Goal: Transaction & Acquisition: Obtain resource

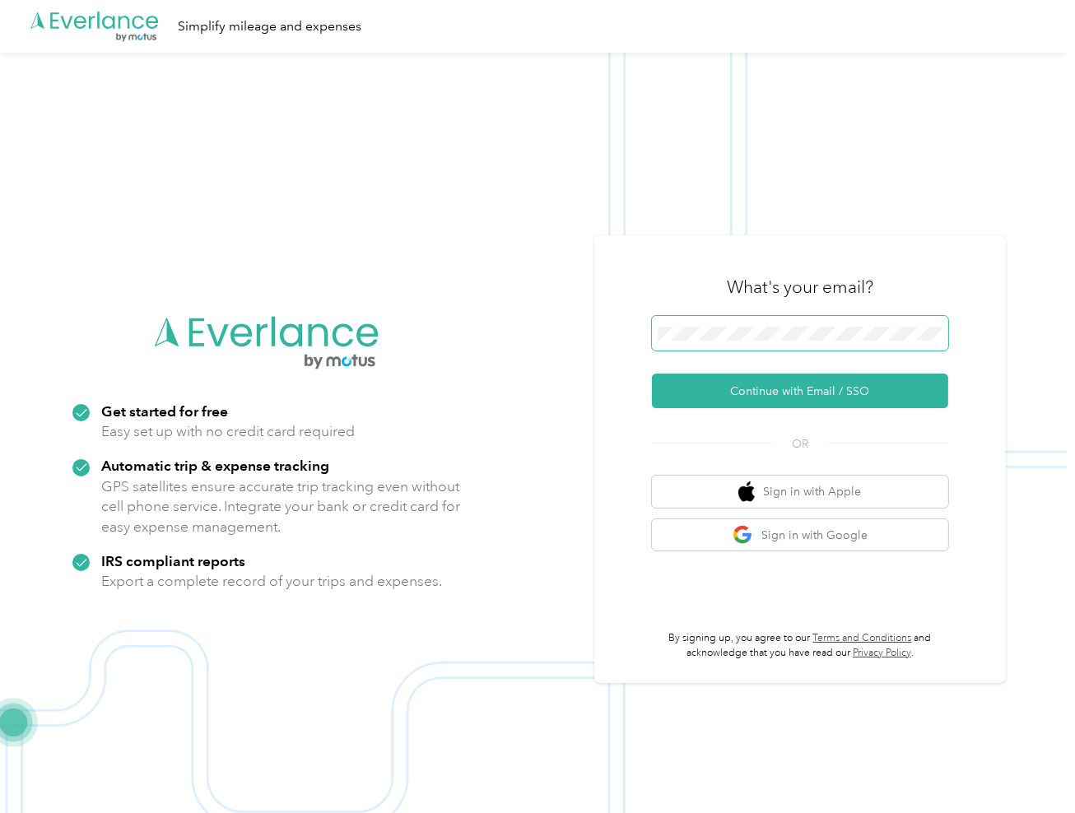
click at [758, 322] on span at bounding box center [800, 333] width 296 height 35
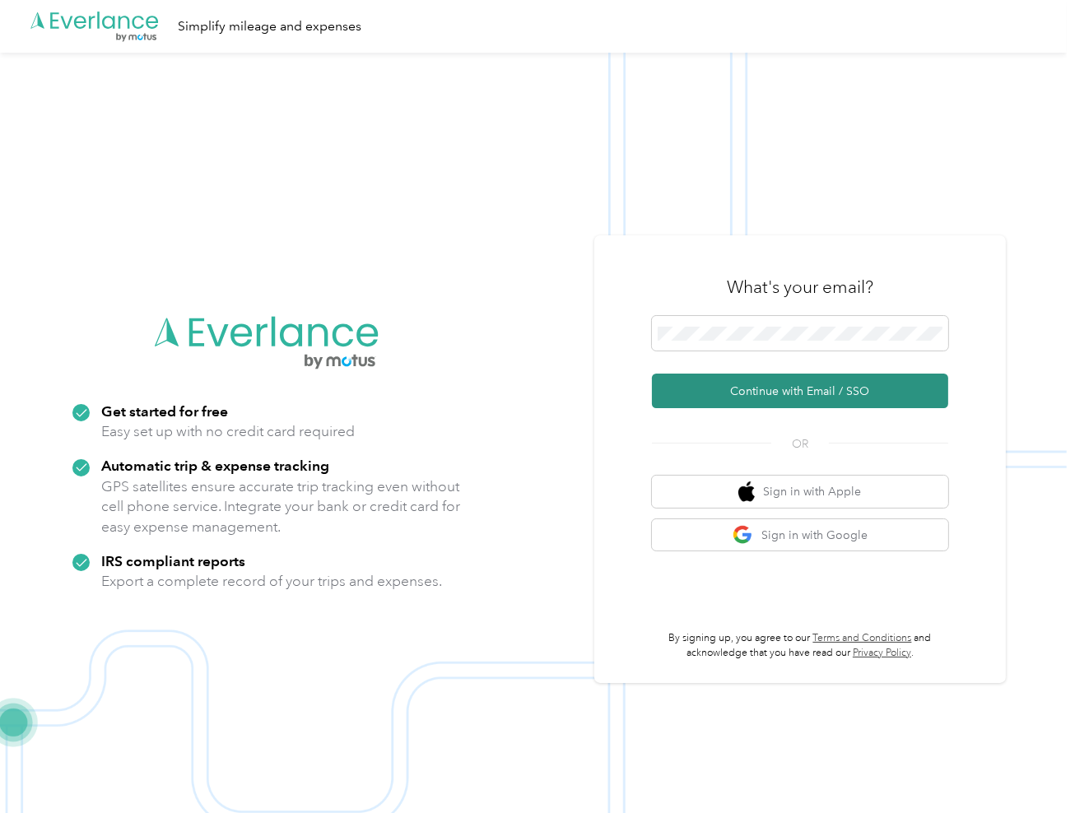
click at [749, 387] on button "Continue with Email / SSO" at bounding box center [800, 391] width 296 height 35
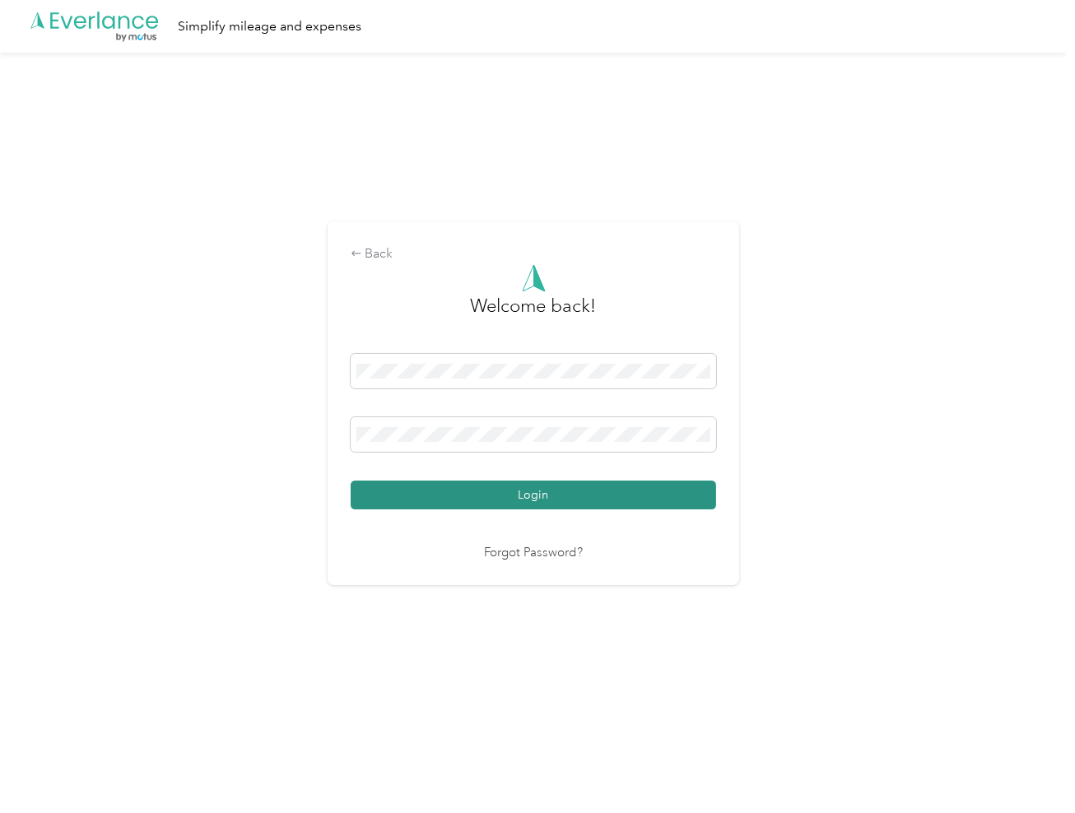
click at [540, 501] on button "Login" at bounding box center [533, 495] width 365 height 29
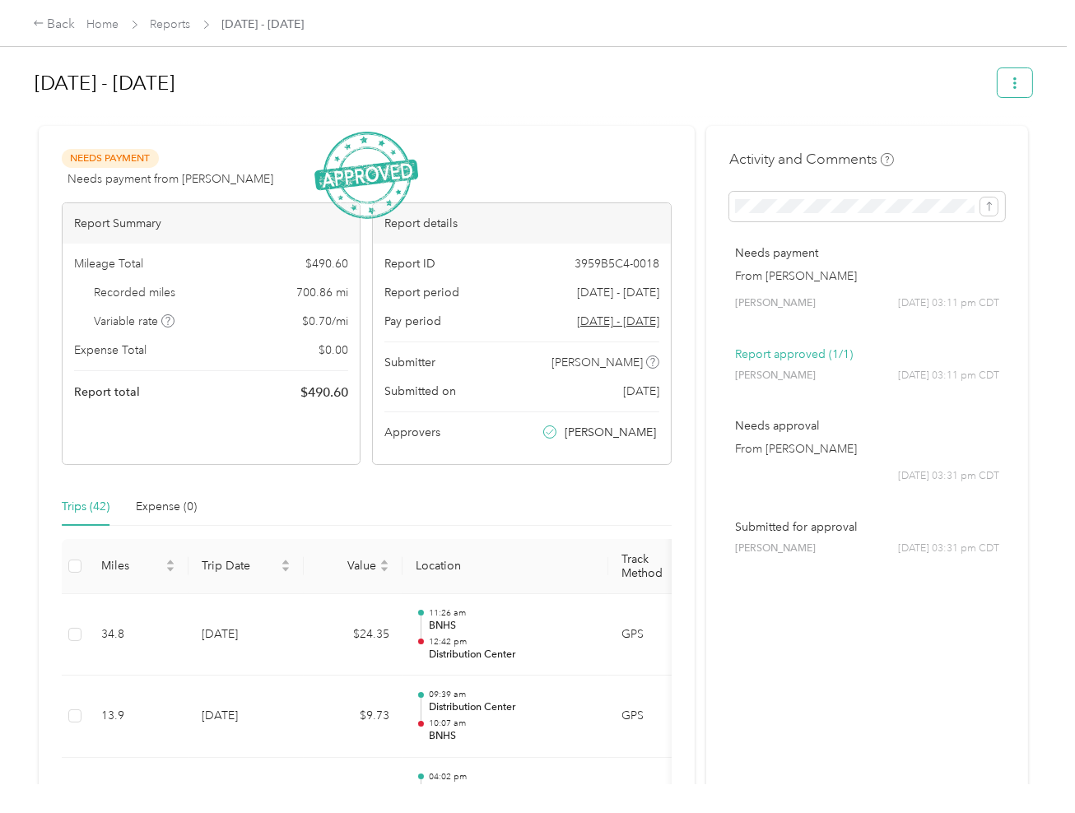
click at [1007, 89] on button "button" at bounding box center [1014, 82] width 35 height 29
click at [956, 142] on span "Download" at bounding box center [963, 142] width 54 height 17
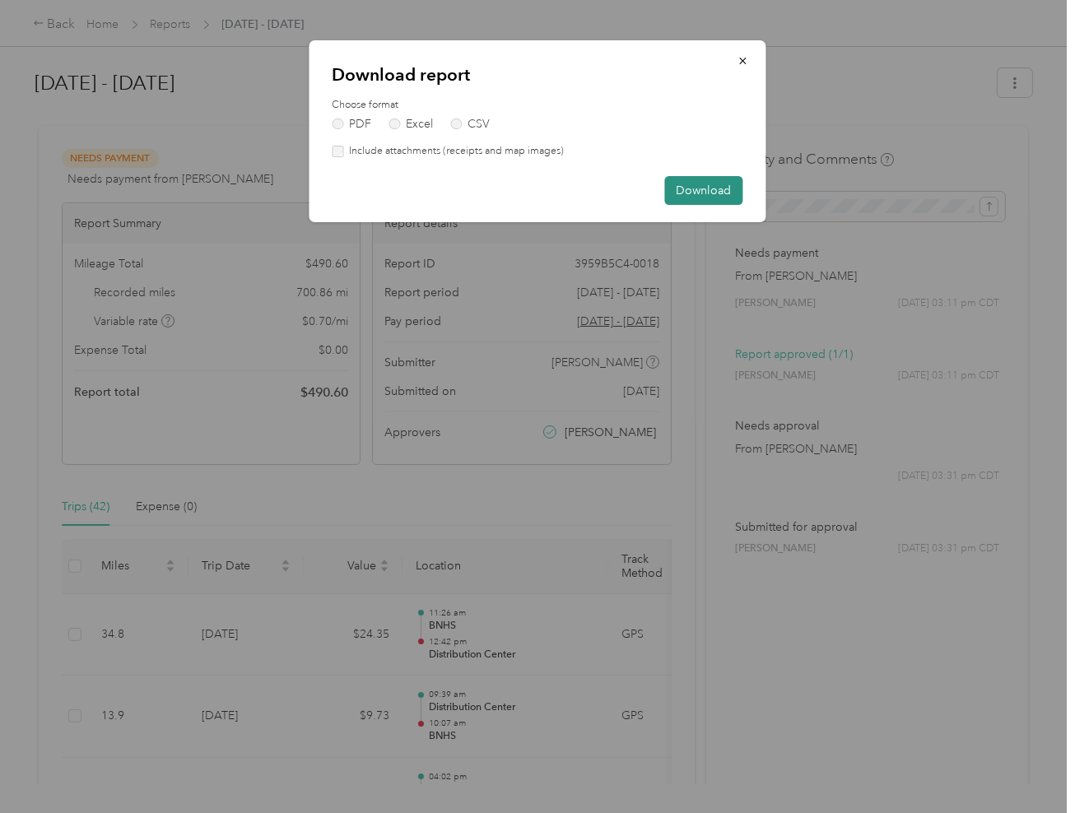
click at [696, 185] on button "Download" at bounding box center [704, 190] width 78 height 29
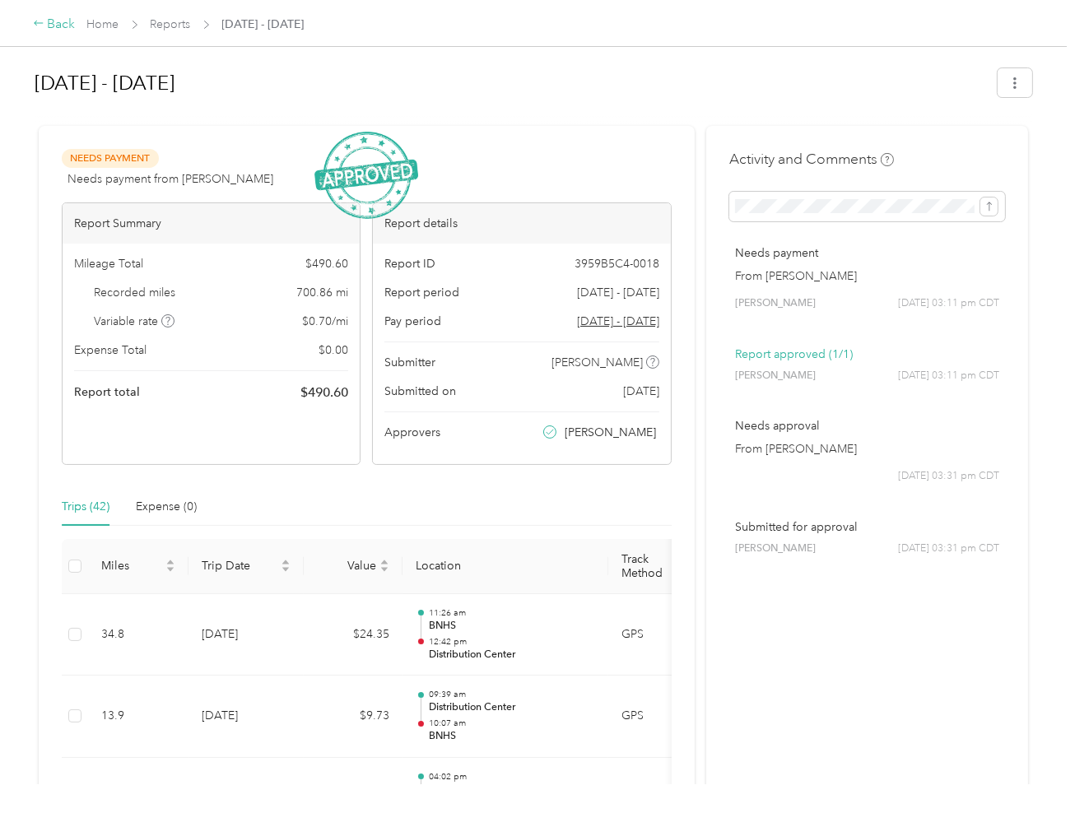
click at [58, 26] on div "Back" at bounding box center [54, 25] width 43 height 20
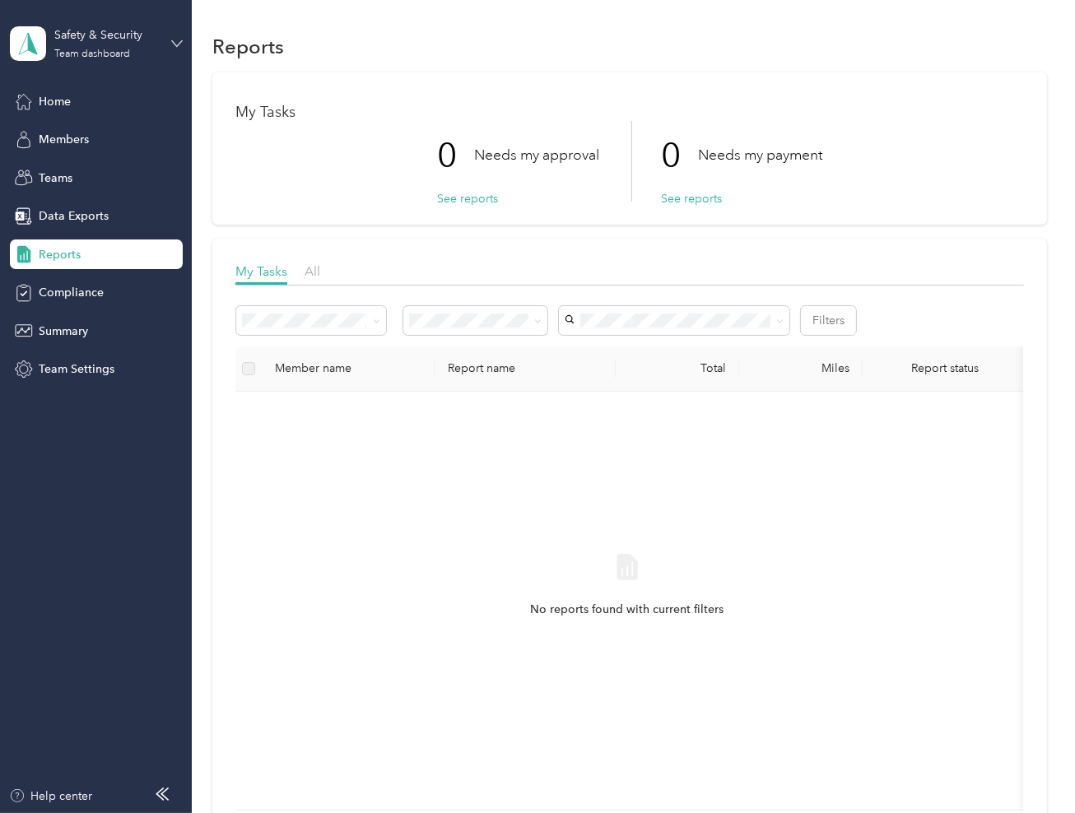
click at [174, 40] on icon at bounding box center [177, 44] width 12 height 12
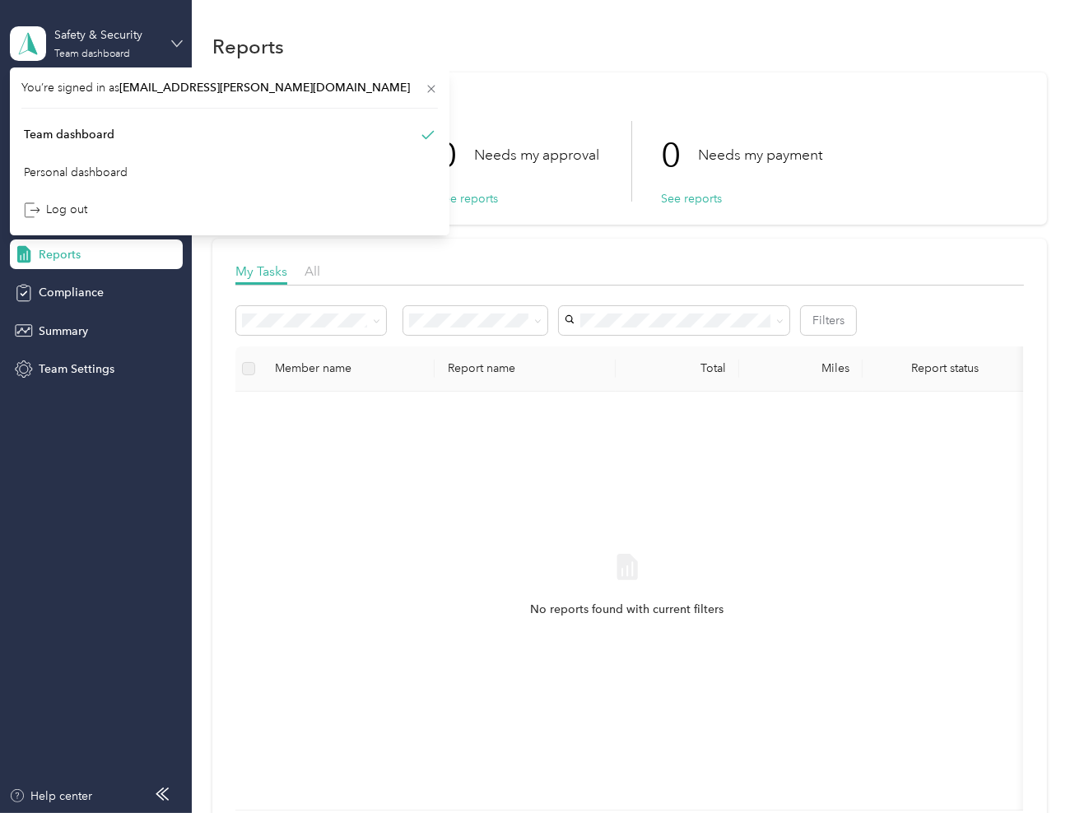
click at [174, 40] on icon at bounding box center [177, 44] width 12 height 12
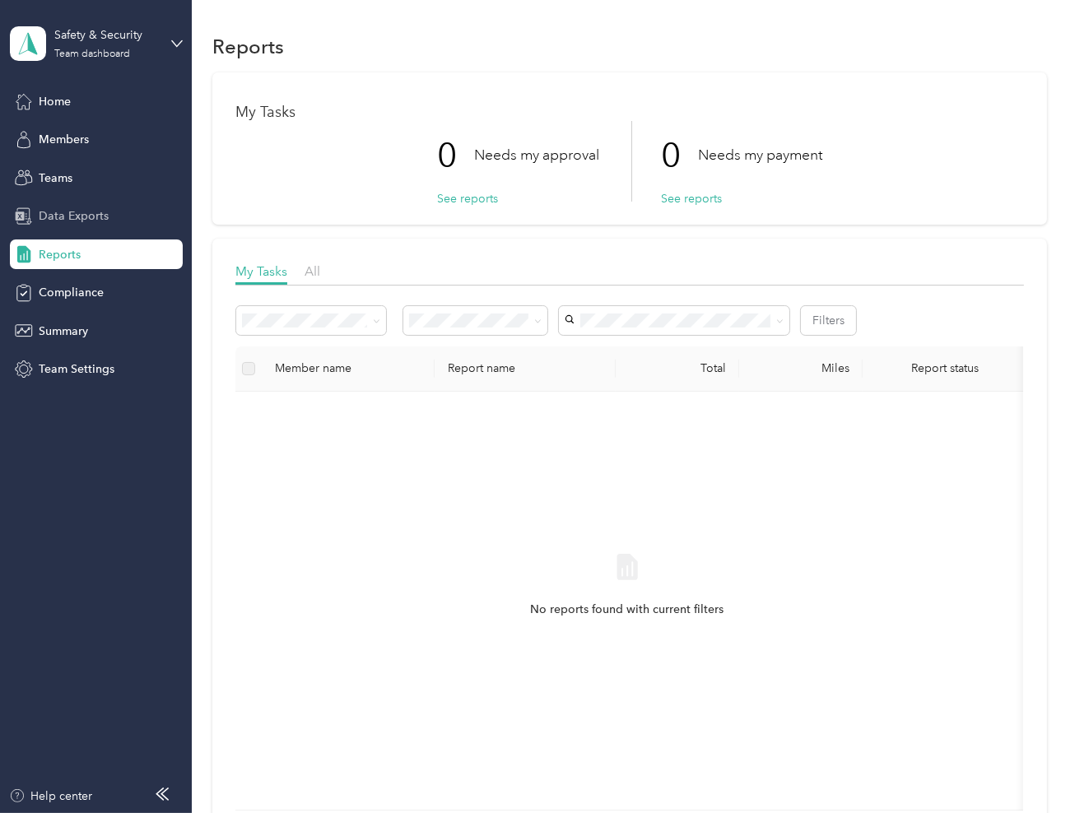
click at [52, 214] on span "Data Exports" at bounding box center [74, 215] width 70 height 17
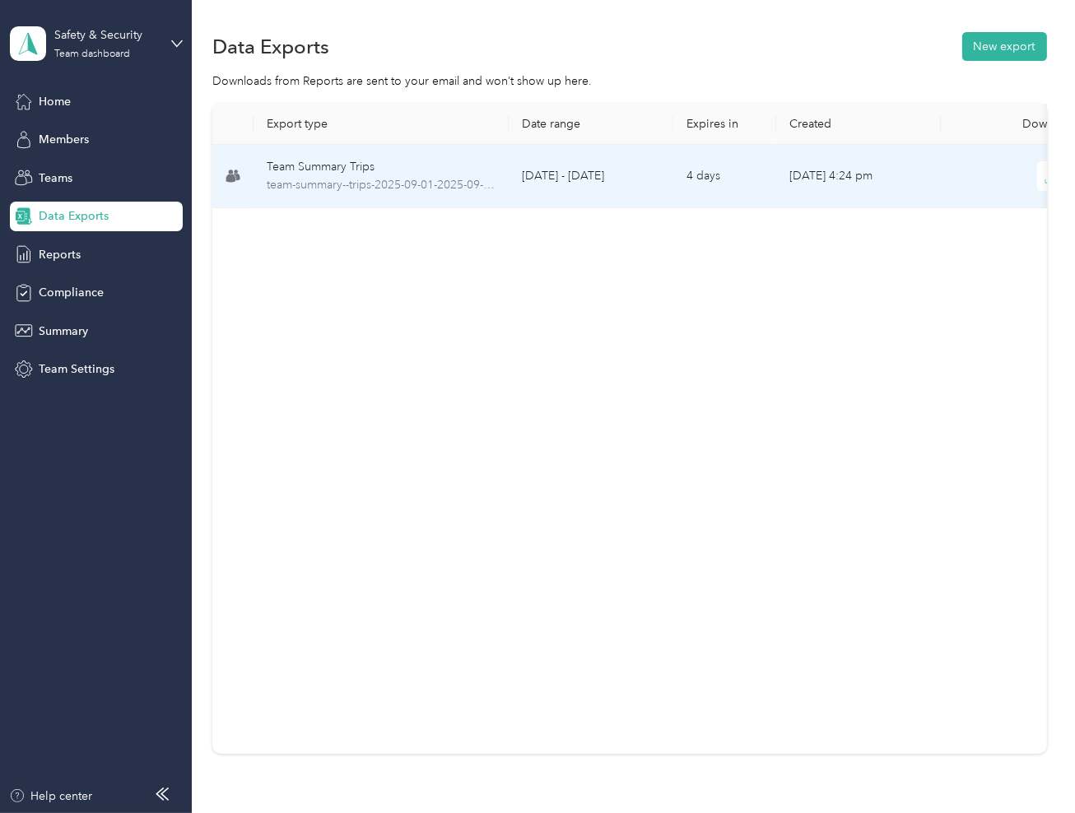
click at [332, 165] on div "Team Summary Trips" at bounding box center [381, 167] width 229 height 18
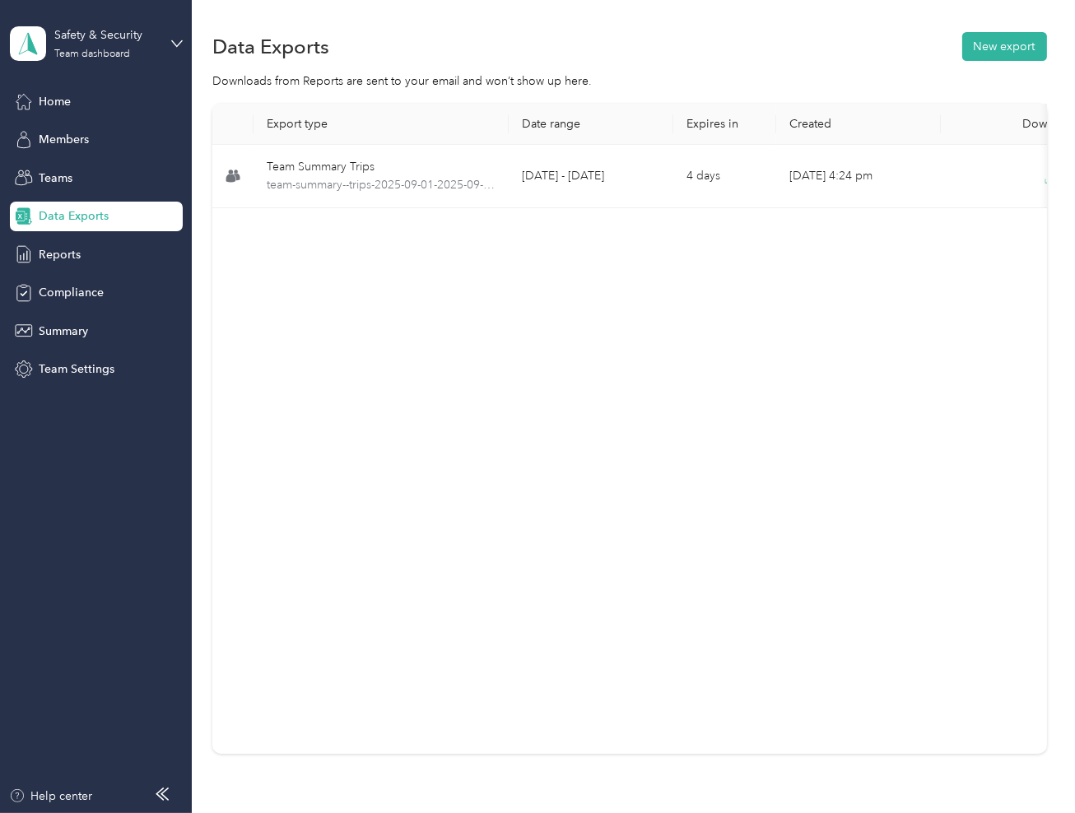
scroll to position [0, 63]
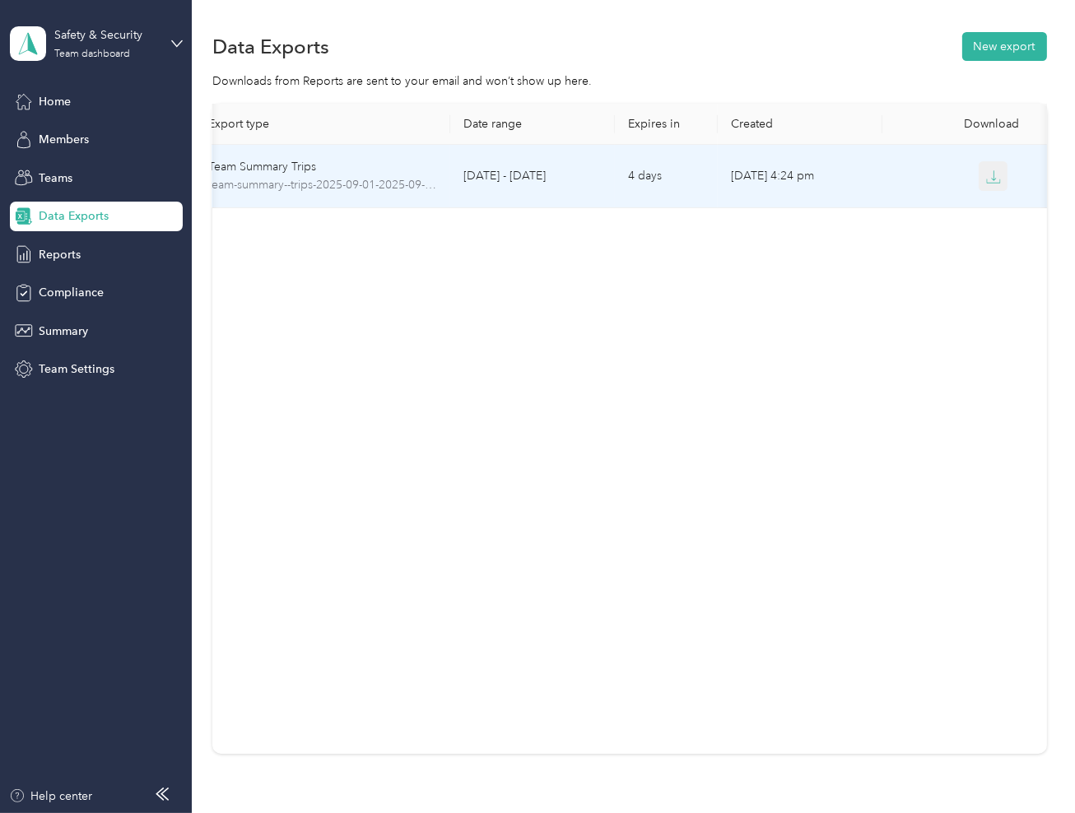
click at [987, 177] on icon "button" at bounding box center [993, 177] width 15 height 15
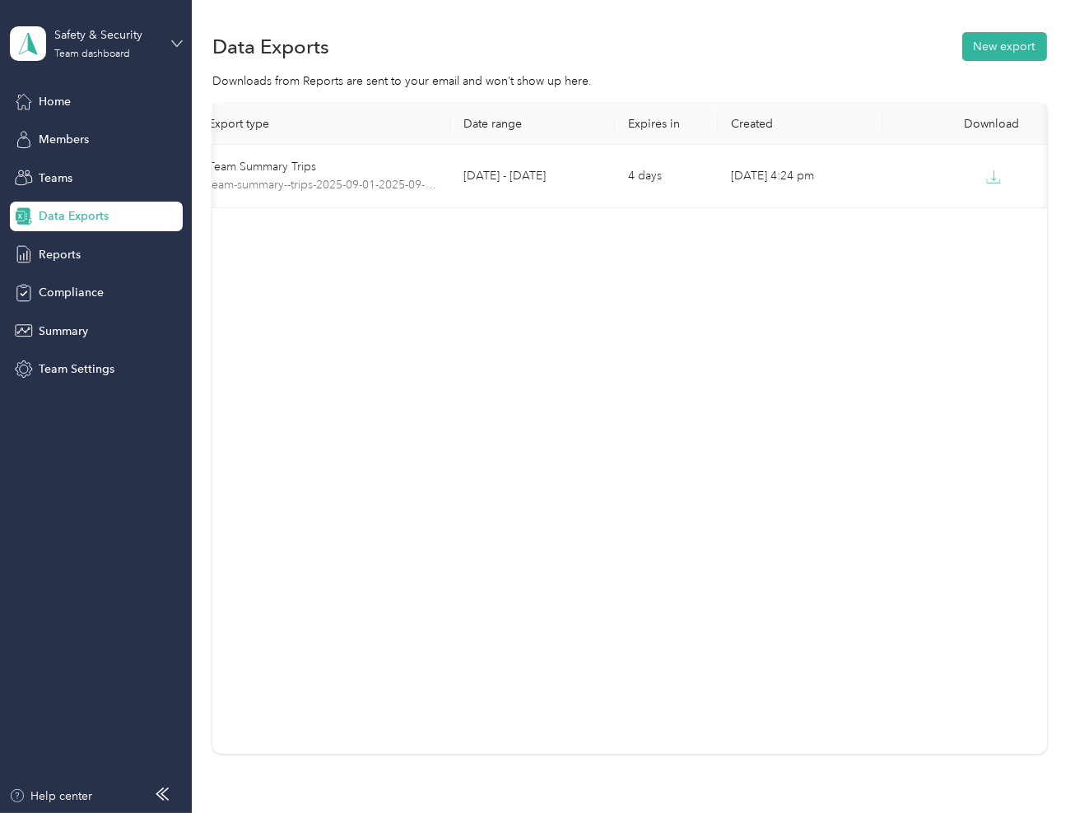
click at [174, 43] on icon at bounding box center [177, 43] width 10 height 6
click at [69, 207] on div "Log out" at bounding box center [55, 209] width 63 height 17
